Goal: Task Accomplishment & Management: Complete application form

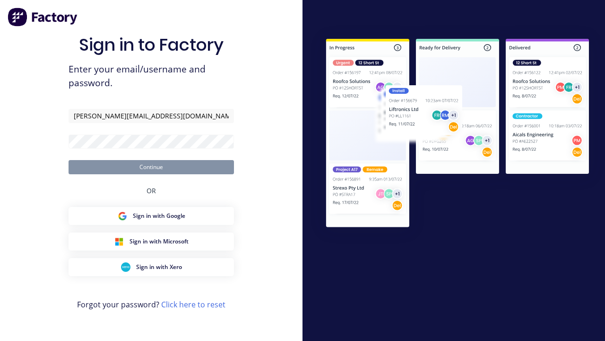
type input "[PERSON_NAME][EMAIL_ADDRESS][DOMAIN_NAME]"
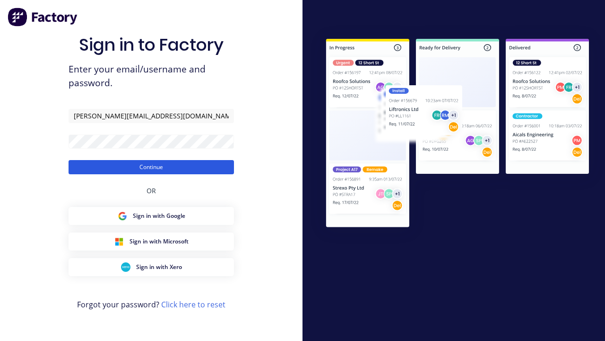
click at [151, 167] on button "Continue" at bounding box center [152, 167] width 166 height 14
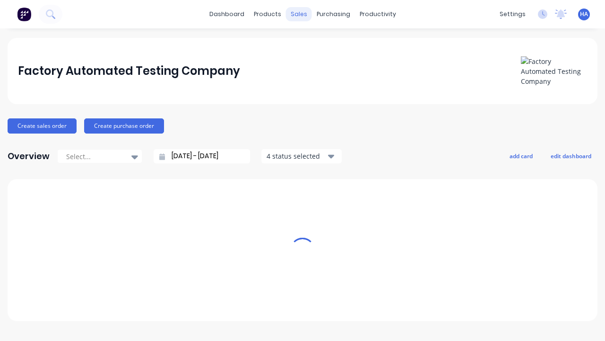
click at [299, 14] on div "sales" at bounding box center [299, 14] width 26 height 14
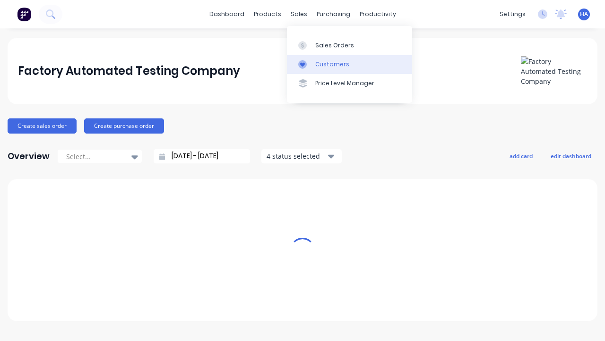
click at [350, 64] on link "Customers" at bounding box center [349, 64] width 125 height 19
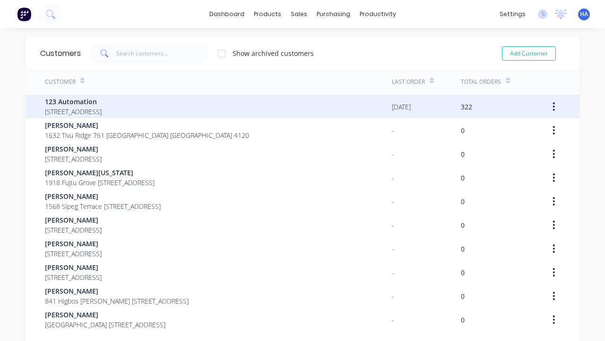
click at [102, 101] on span "123 Automation" at bounding box center [73, 102] width 57 height 10
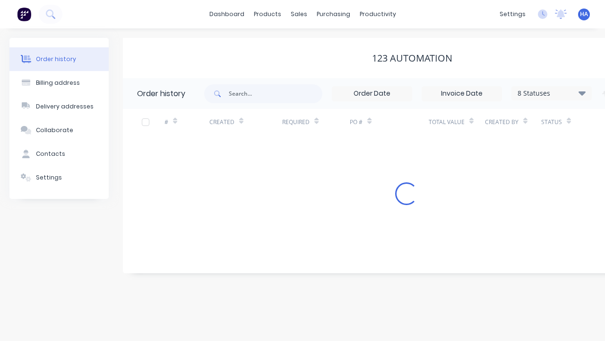
scroll to position [0, 97]
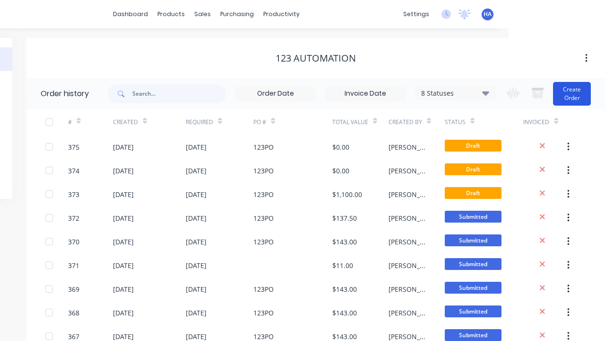
click at [573, 93] on button "Create Order" at bounding box center [572, 94] width 38 height 24
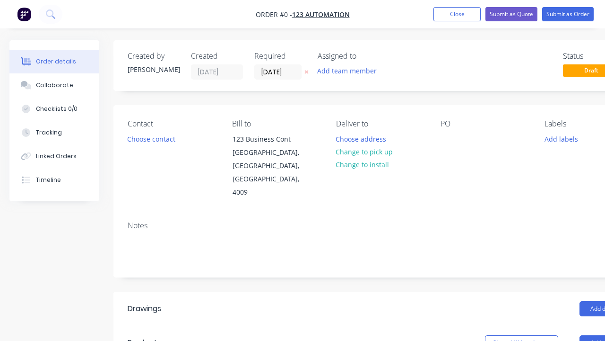
scroll to position [0, 29]
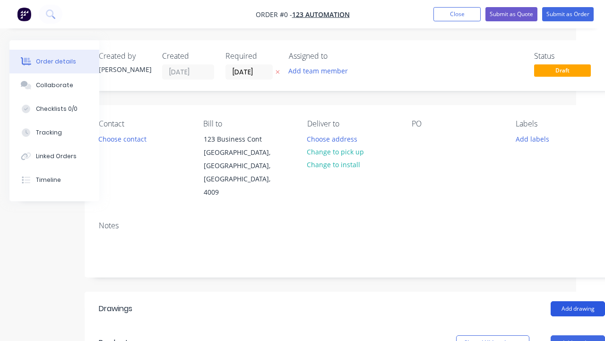
click at [578, 301] on button "Add drawing" at bounding box center [578, 308] width 54 height 15
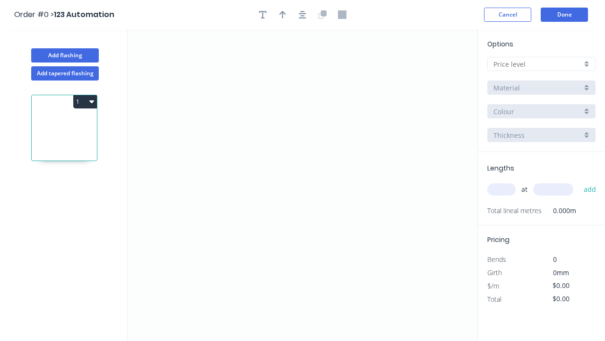
click at [175, 100] on icon "0" at bounding box center [303, 184] width 350 height 311
click at [341, 148] on icon "0" at bounding box center [303, 184] width 350 height 311
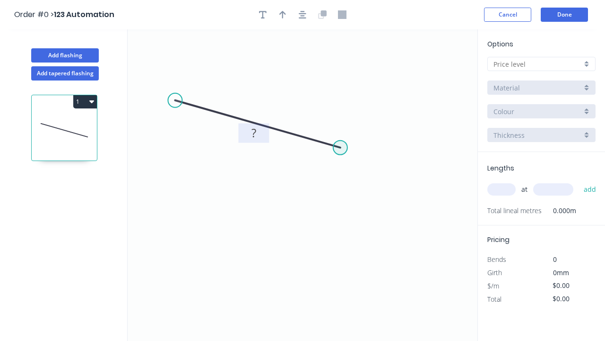
click at [254, 132] on tspan "?" at bounding box center [254, 133] width 5 height 16
click at [538, 64] on input "text" at bounding box center [538, 64] width 88 height 10
click at [542, 64] on input "text" at bounding box center [538, 64] width 88 height 10
click at [542, 82] on div "A" at bounding box center [541, 82] width 107 height 17
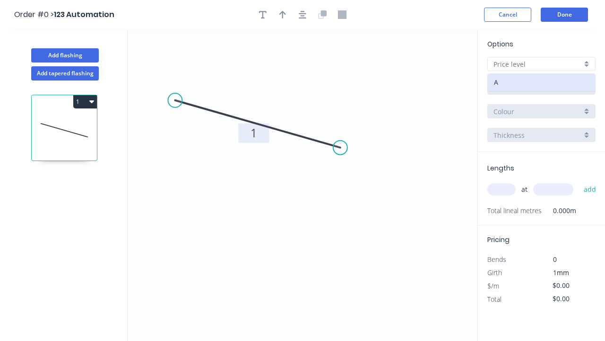
type input "A"
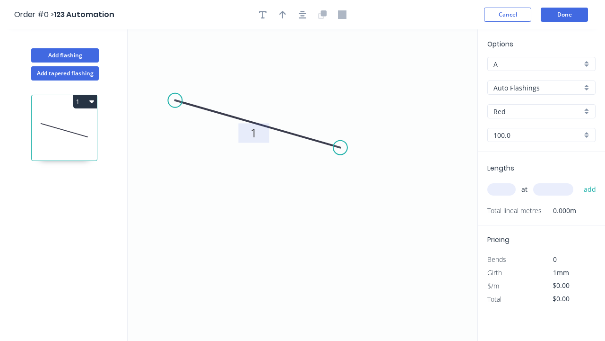
click at [502, 189] on input "text" at bounding box center [502, 189] width 28 height 12
type input "1"
type input "$10.00"
type input "1"
click at [553, 189] on input "text" at bounding box center [554, 189] width 40 height 12
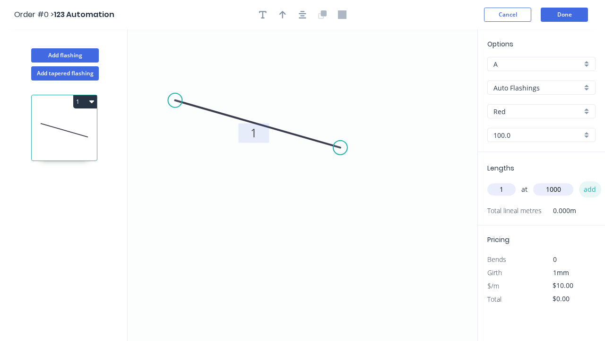
type input "1000"
click at [590, 189] on button "add" at bounding box center [590, 189] width 22 height 16
type input "$10.00"
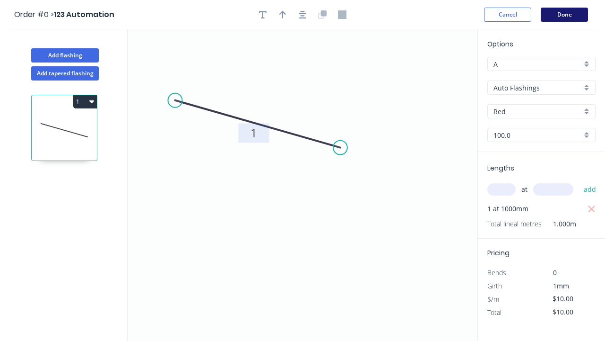
click at [565, 15] on button "Done" at bounding box center [564, 15] width 47 height 14
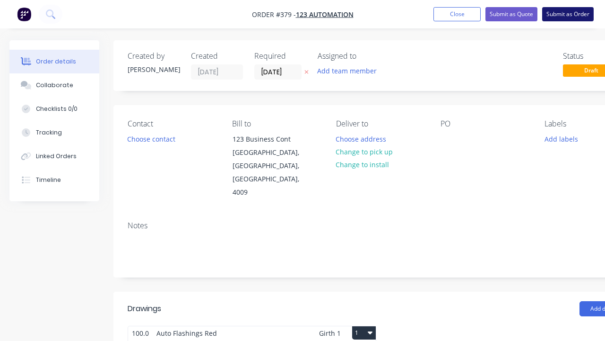
click at [568, 14] on button "Submit as Order" at bounding box center [569, 14] width 52 height 14
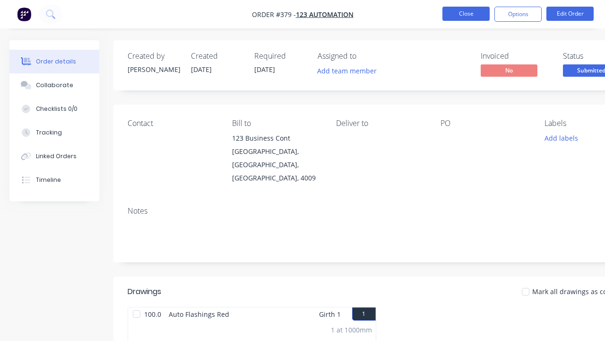
click at [466, 14] on button "Close" at bounding box center [466, 14] width 47 height 14
